Goal: Complete application form: Complete application form

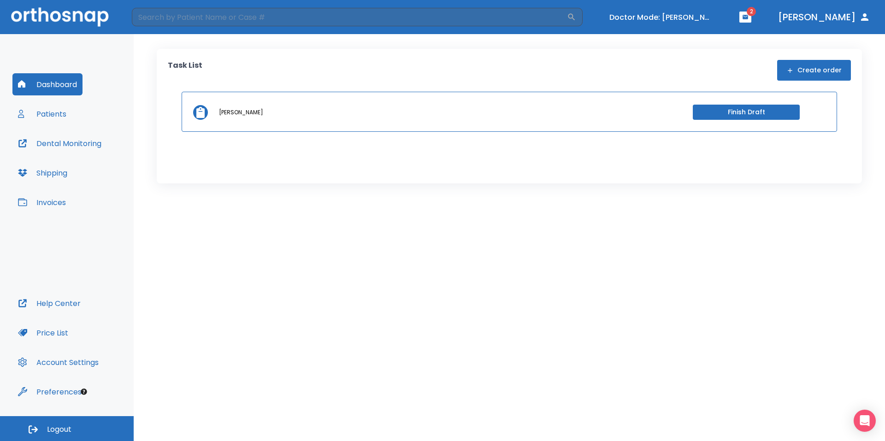
click at [234, 114] on p "Ian Birley" at bounding box center [241, 112] width 44 height 8
click at [713, 106] on button "Finish Draft" at bounding box center [746, 112] width 107 height 15
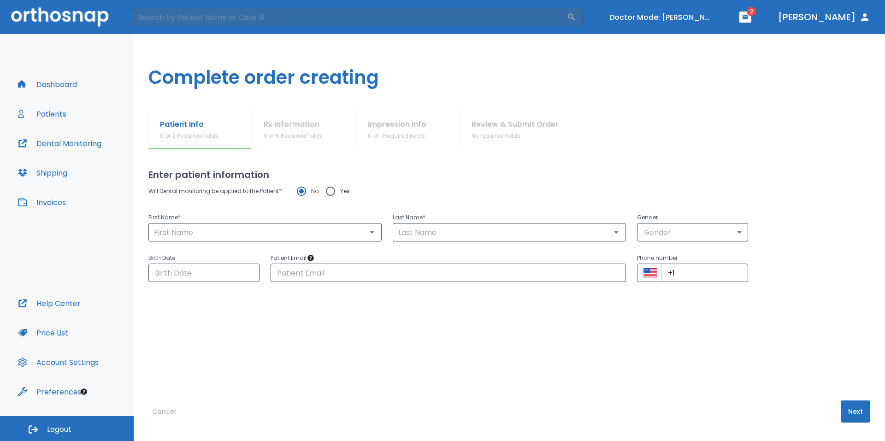
type input "[PERSON_NAME]"
type input "Birley"
type input "1"
type input "[DATE]"
type input "[EMAIL_ADDRESS][DOMAIN_NAME]"
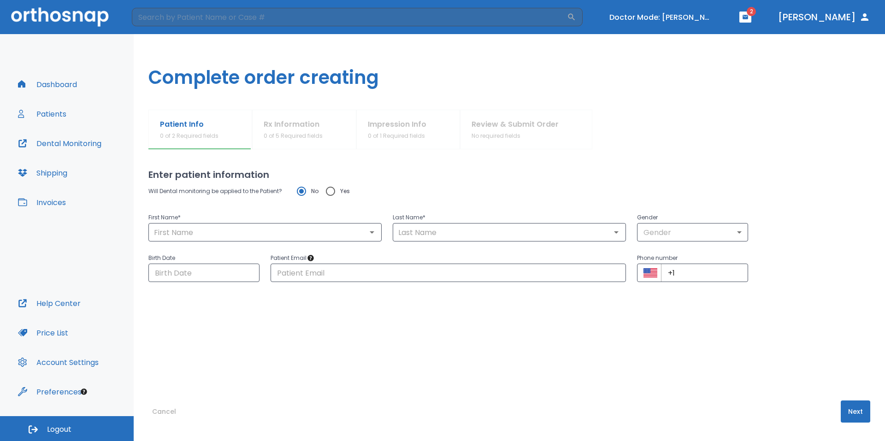
type input "[PHONE_NUMBER]"
radio input "false"
radio input "true"
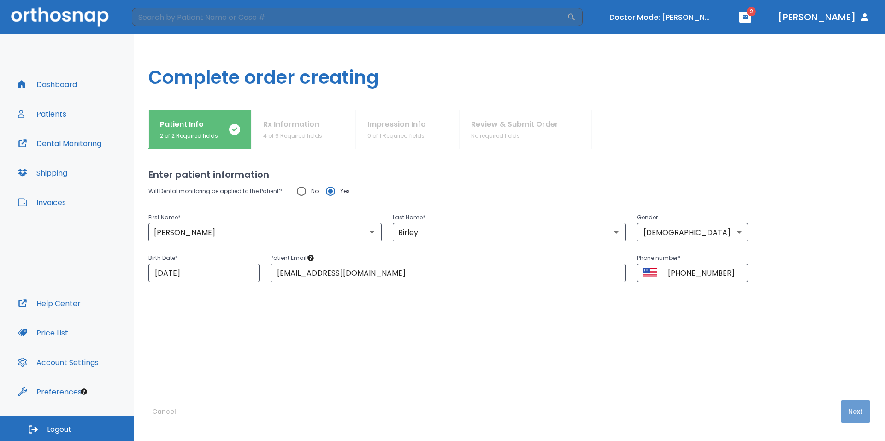
click at [858, 408] on button "Next" at bounding box center [854, 411] width 29 height 22
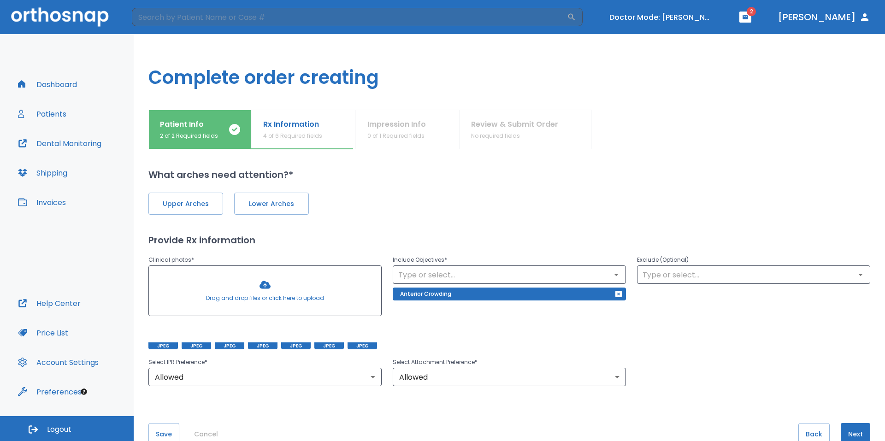
scroll to position [23, 0]
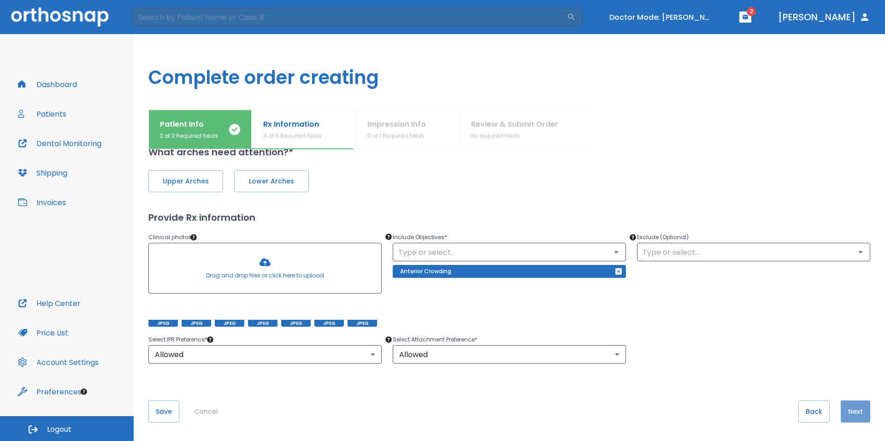
click at [852, 411] on button "Next" at bounding box center [854, 411] width 29 height 22
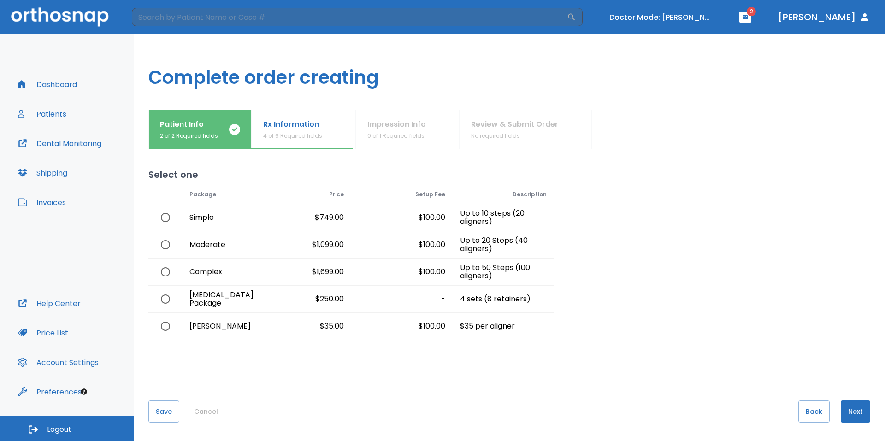
click at [857, 407] on button "Next" at bounding box center [854, 411] width 29 height 22
click at [160, 243] on input "radio" at bounding box center [165, 244] width 19 height 19
radio input "true"
click at [858, 412] on button "Next" at bounding box center [854, 411] width 29 height 22
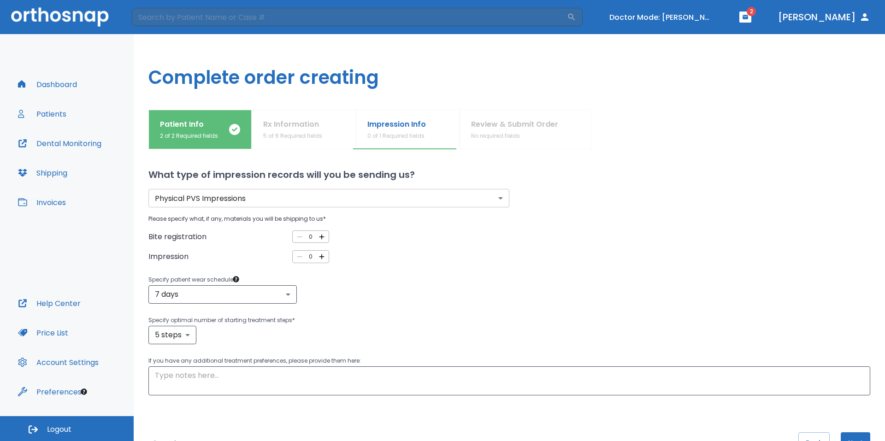
click at [428, 200] on body "​ Doctor Mode: Samer Dirani 2 Dr. Kassem Dashboard Patients Dental Monitoring S…" at bounding box center [442, 220] width 885 height 441
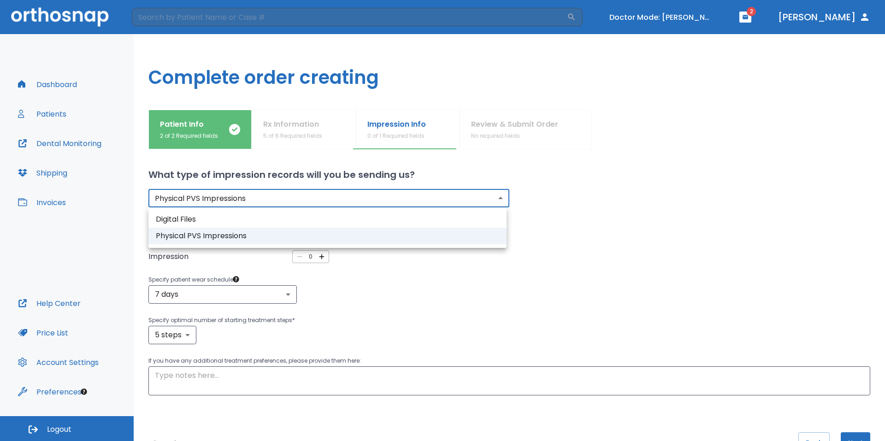
click at [408, 218] on li "Digital Files" at bounding box center [327, 219] width 358 height 17
type input "digital"
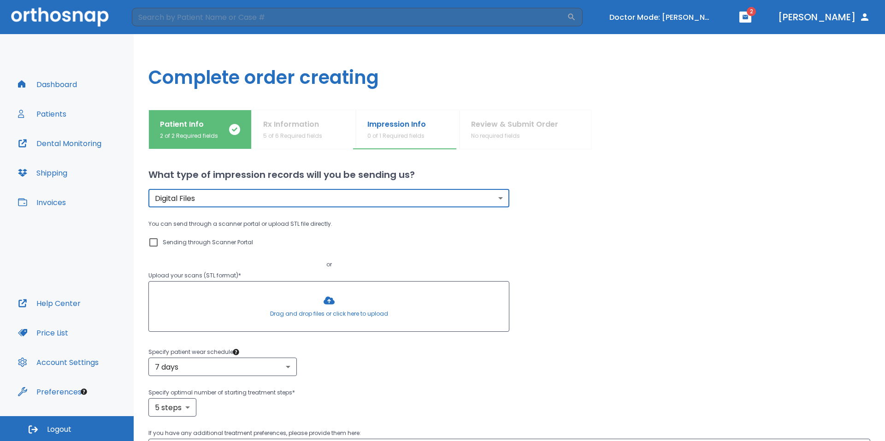
click at [155, 241] on input "Sending through Scanner Portal" at bounding box center [153, 242] width 11 height 11
checkbox input "true"
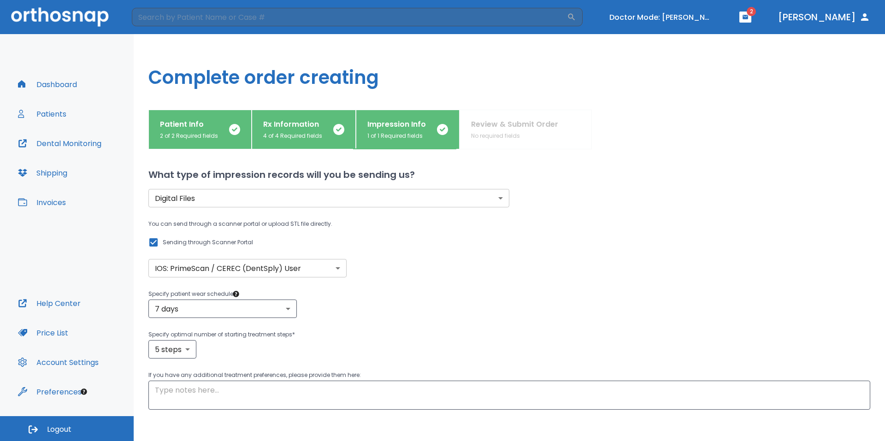
scroll to position [46, 0]
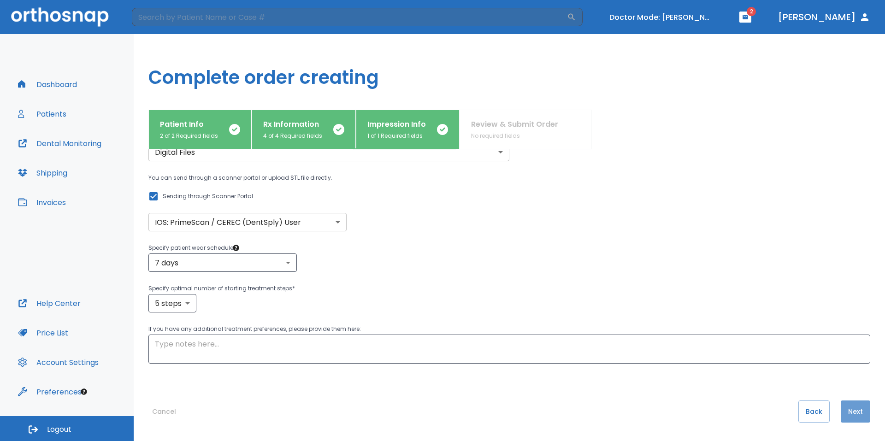
click at [859, 411] on button "Next" at bounding box center [854, 411] width 29 height 22
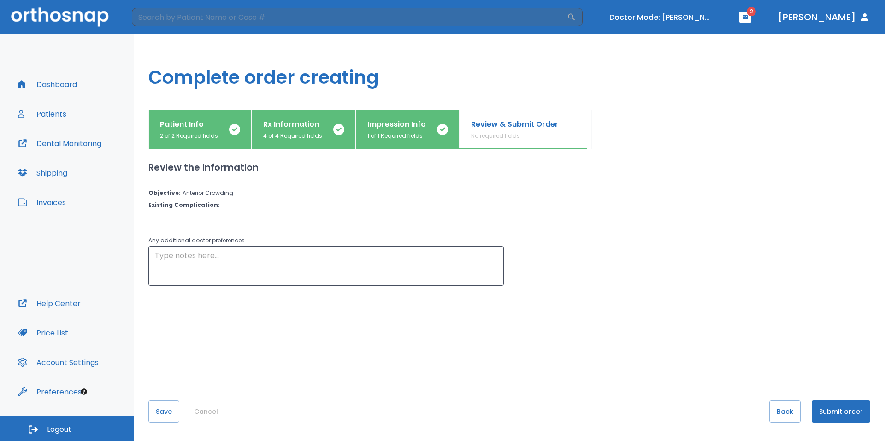
scroll to position [0, 0]
click at [854, 413] on button "Submit order" at bounding box center [840, 411] width 59 height 22
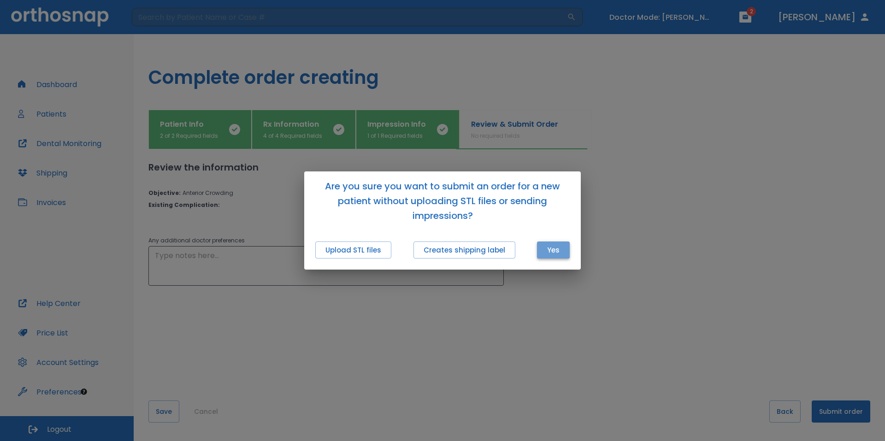
click at [554, 254] on button "Yes" at bounding box center [553, 249] width 33 height 17
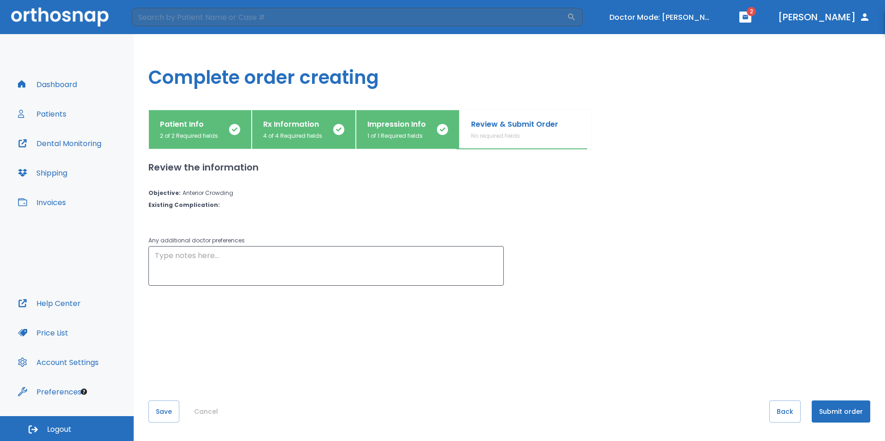
click at [208, 409] on button "Cancel" at bounding box center [205, 411] width 31 height 22
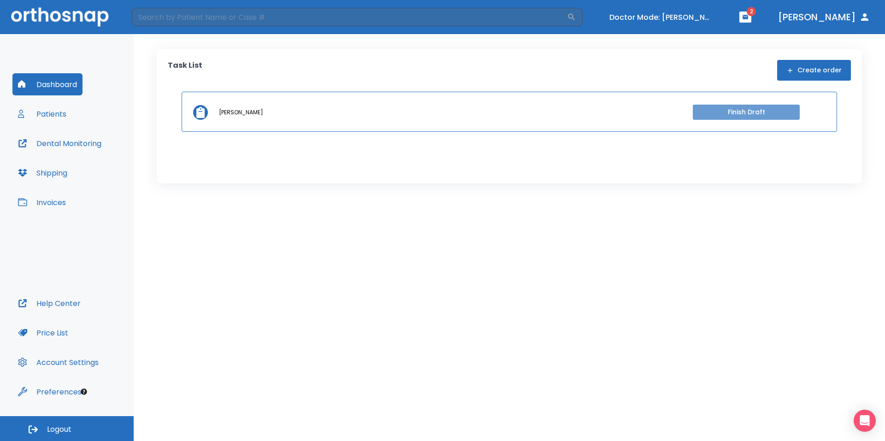
click at [748, 116] on button "Finish Draft" at bounding box center [746, 112] width 107 height 15
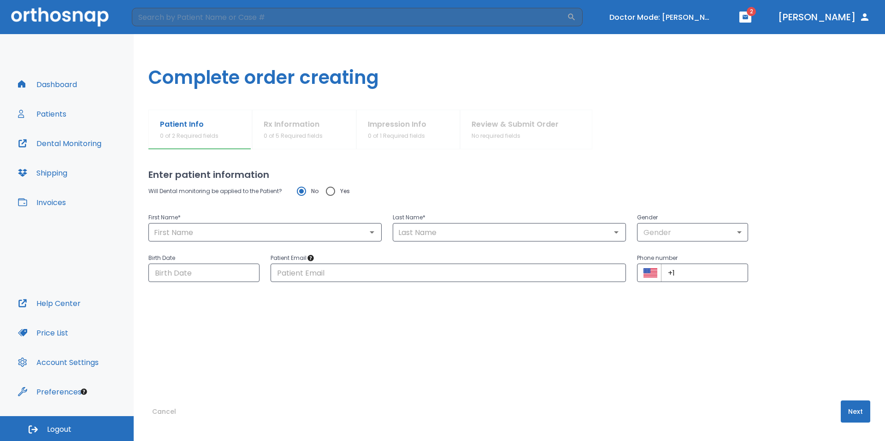
type input "[PERSON_NAME]"
type input "Birley"
type input "1"
type input "[DATE]"
type input "[EMAIL_ADDRESS][DOMAIN_NAME]"
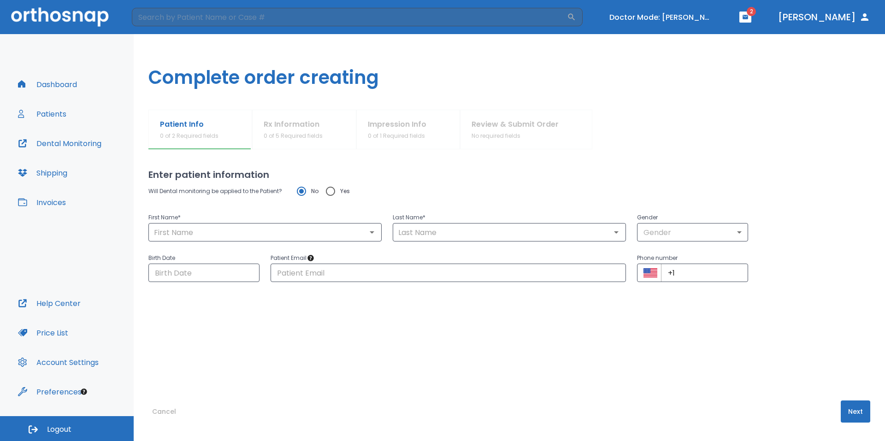
type input "[PHONE_NUMBER]"
radio input "false"
radio input "true"
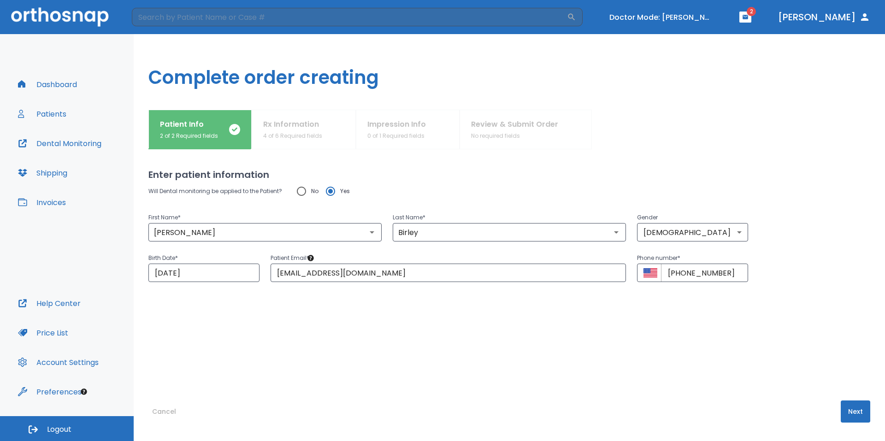
click at [859, 414] on button "Next" at bounding box center [854, 411] width 29 height 22
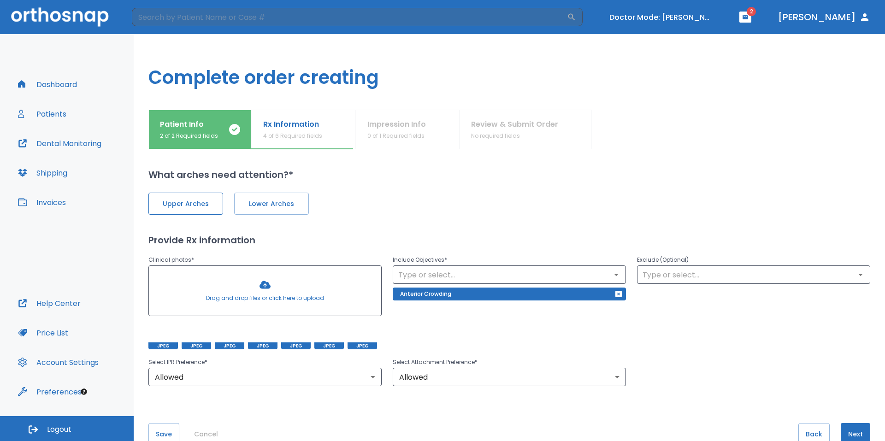
click at [182, 204] on span "Upper Arches" at bounding box center [185, 204] width 55 height 10
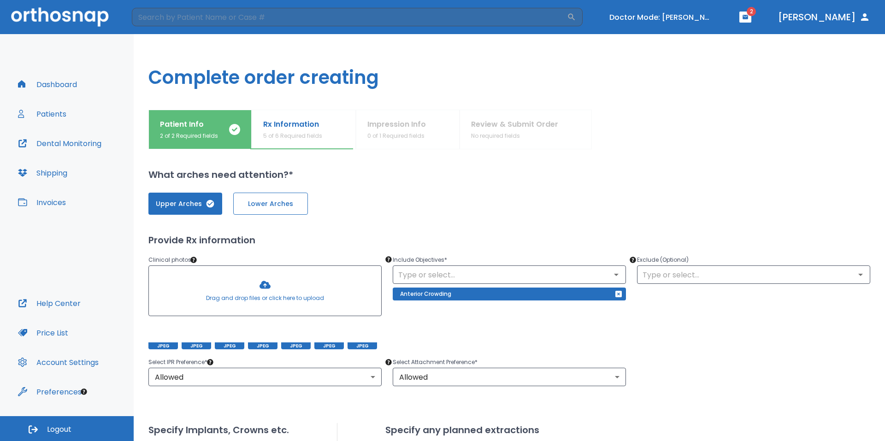
click at [273, 198] on button "Lower Arches" at bounding box center [270, 204] width 75 height 22
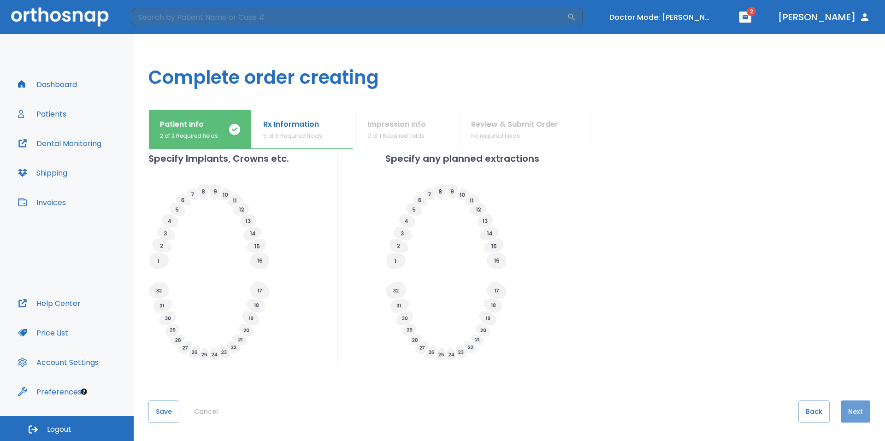
click at [853, 411] on button "Next" at bounding box center [854, 411] width 29 height 22
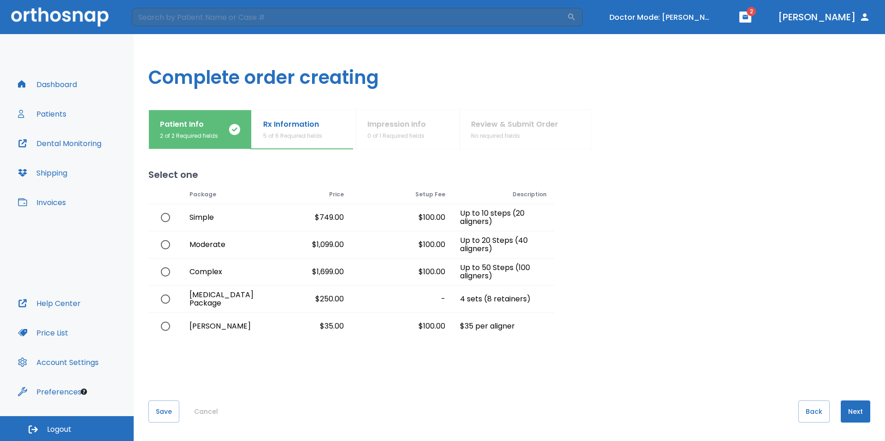
click at [294, 247] on div "$1,099.00" at bounding box center [300, 244] width 101 height 27
click at [220, 249] on div "Moderate" at bounding box center [216, 244] width 68 height 27
click at [171, 242] on input "radio" at bounding box center [165, 244] width 19 height 19
radio input "true"
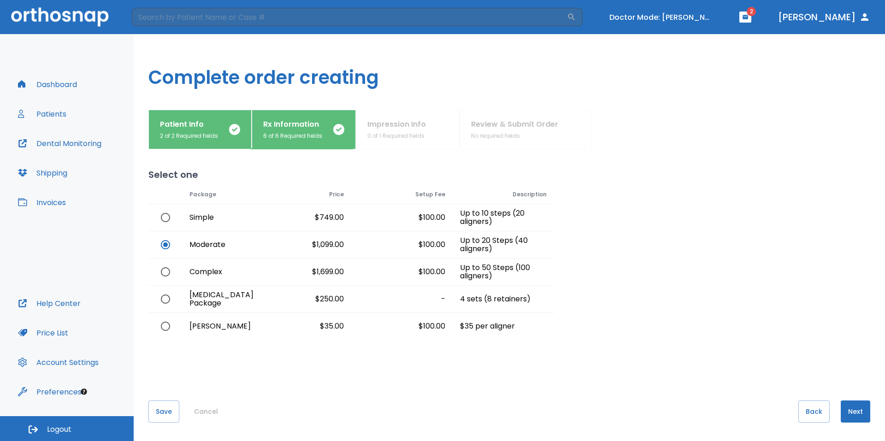
click at [852, 414] on button "Next" at bounding box center [854, 411] width 29 height 22
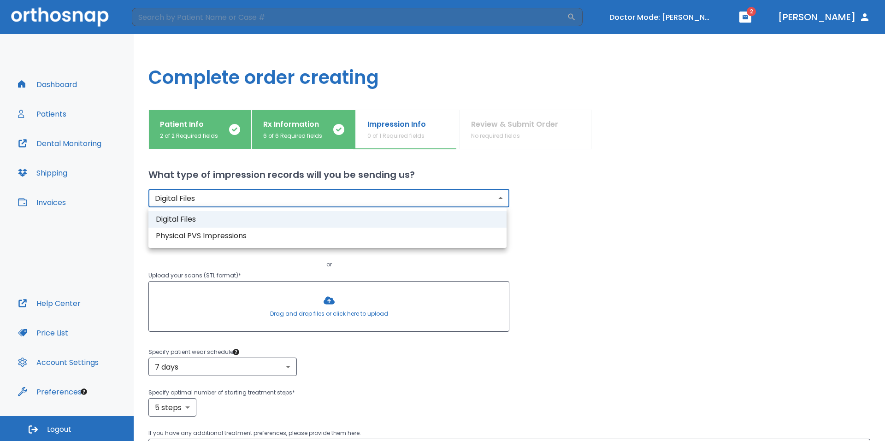
click at [401, 200] on body "​ Doctor Mode: [PERSON_NAME] 2 [PERSON_NAME] Dashboard Patients Dental Monitori…" at bounding box center [442, 220] width 885 height 441
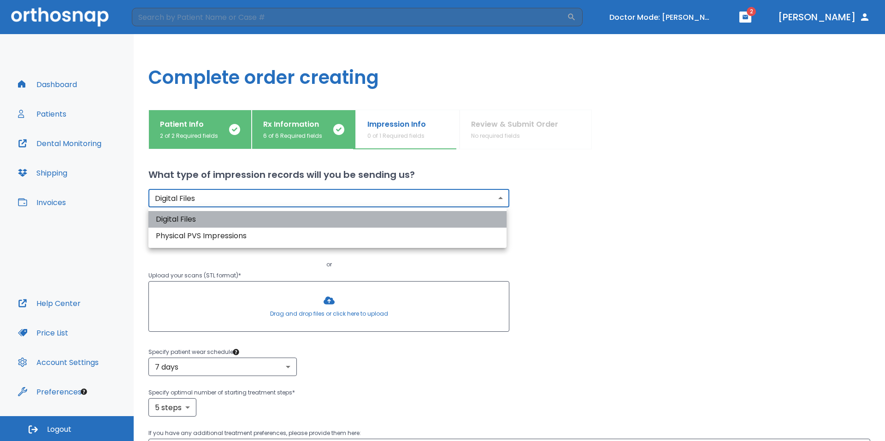
click at [376, 216] on li "Digital Files" at bounding box center [327, 219] width 358 height 17
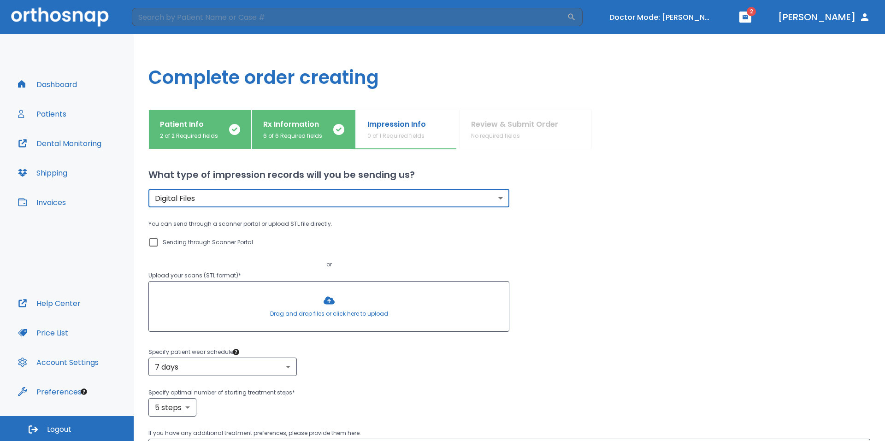
click at [158, 239] on input "Sending through Scanner Portal" at bounding box center [153, 242] width 11 height 11
checkbox input "true"
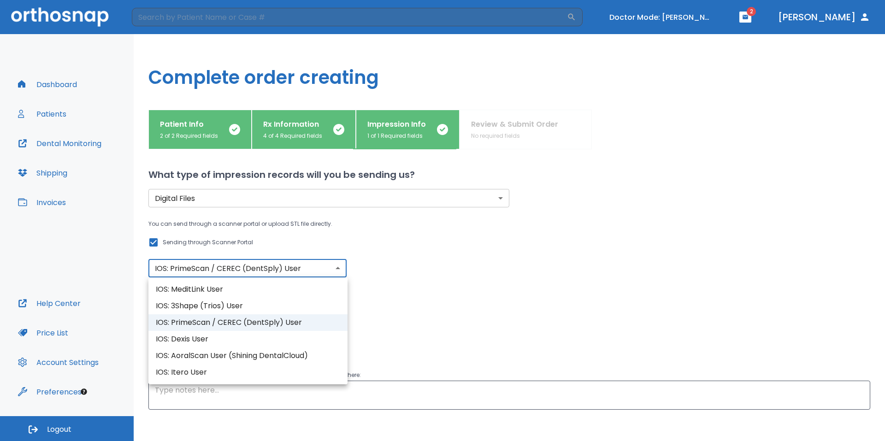
click at [302, 272] on body "​ Doctor Mode: [PERSON_NAME] 2 [PERSON_NAME] Dashboard Patients Dental Monitori…" at bounding box center [442, 220] width 885 height 441
click at [304, 303] on li "IOS: 3Shape (Trios) User" at bounding box center [247, 306] width 199 height 17
type input "IOS: 3Shape (Trios) User"
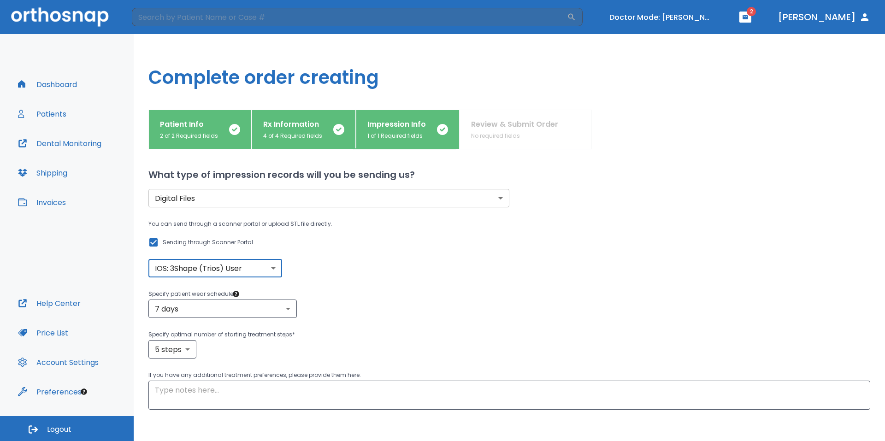
scroll to position [46, 0]
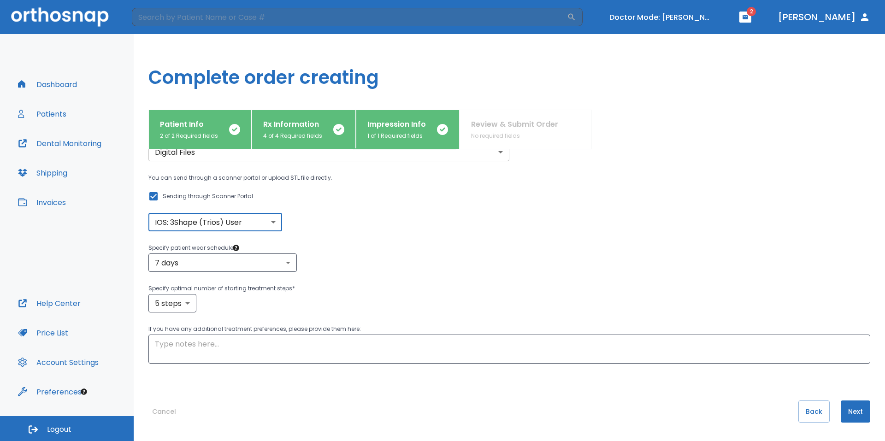
click at [849, 414] on button "Next" at bounding box center [854, 411] width 29 height 22
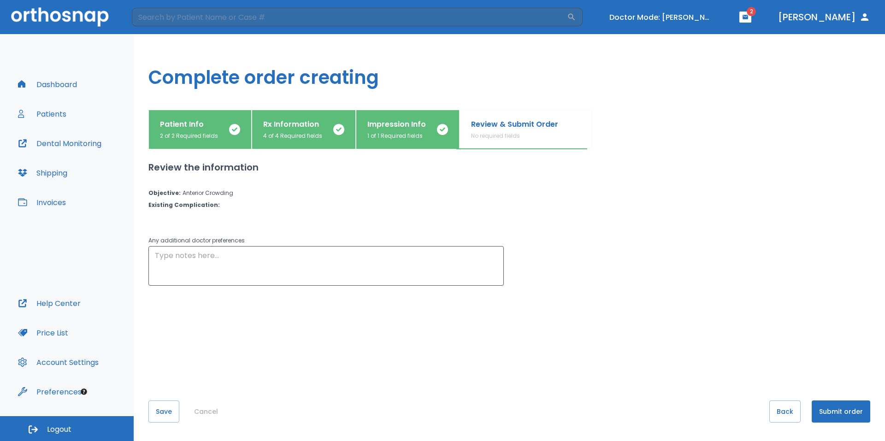
scroll to position [0, 0]
click at [848, 408] on button "Submit order" at bounding box center [840, 411] width 59 height 22
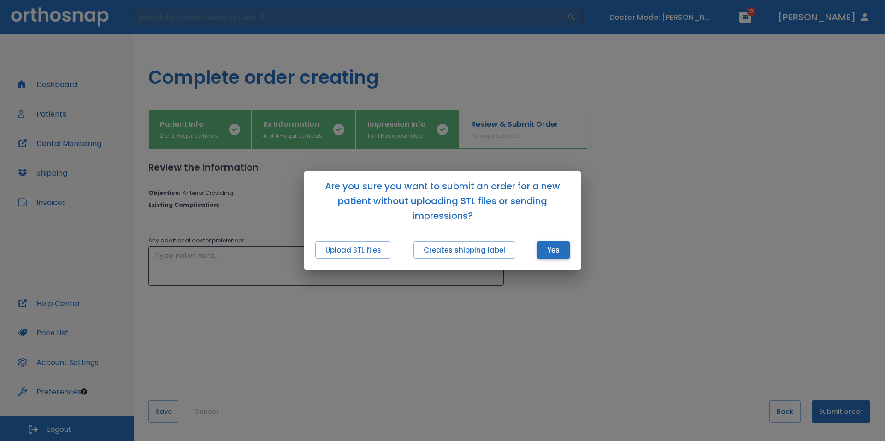
click at [554, 251] on button "Yes" at bounding box center [553, 249] width 33 height 17
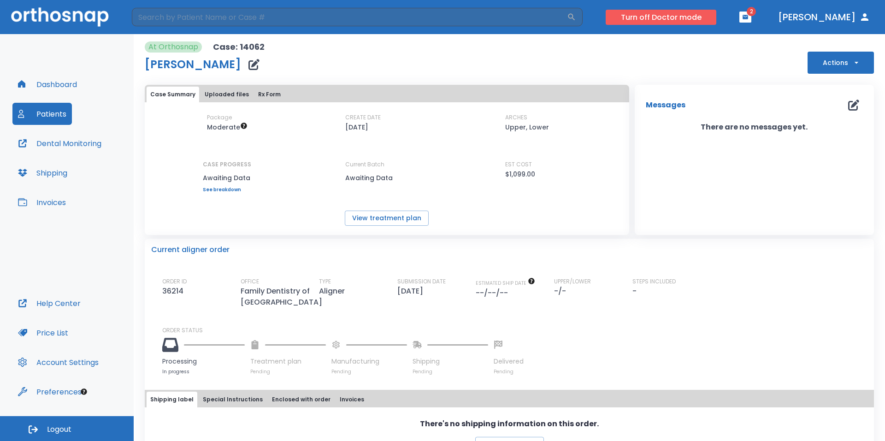
click at [679, 17] on button "Turn off Doctor mode" at bounding box center [660, 17] width 111 height 15
